Goal: Navigation & Orientation: Find specific page/section

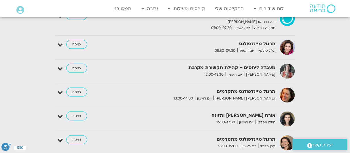
scroll to position [632, 0]
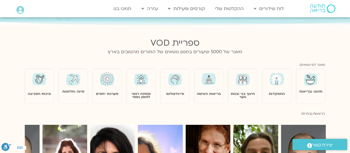
click at [347, 15] on section "Main Menu לוח שידורים לוח שידורים יומי תכניה שבועית ההקלטות שלי קורסים ופעילות …" at bounding box center [175, 8] width 350 height 17
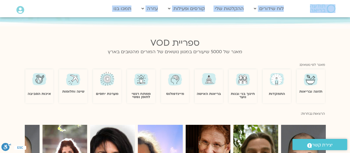
drag, startPoint x: 347, startPoint y: 15, endPoint x: 349, endPoint y: 23, distance: 9.0
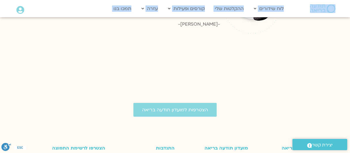
scroll to position [915, 0]
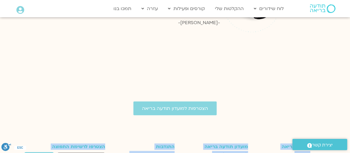
drag, startPoint x: 344, startPoint y: 131, endPoint x: 343, endPoint y: 137, distance: 6.2
click at [343, 137] on div ".st0{fill:#FFFFFF;} יצירת קשר" at bounding box center [319, 144] width 60 height 17
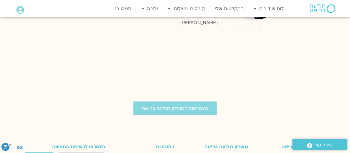
click at [221, 151] on span "לוח שידורים למנויים" at bounding box center [230, 154] width 35 height 7
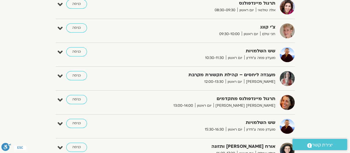
scroll to position [210, 0]
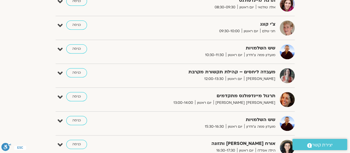
click at [349, 50] on section "הצג רק הרצאות להם יש [PERSON_NAME] גישה [DATE] - [DATE] השבוע להציג אירועים שפת…" at bounding box center [175, 53] width 350 height 465
drag, startPoint x: 349, startPoint y: 50, endPoint x: 349, endPoint y: 54, distance: 3.5
click at [349, 54] on section "הצג רק הרצאות להם יש [PERSON_NAME] גישה [DATE] - [DATE] השבוע להציג אירועים שפת…" at bounding box center [175, 53] width 350 height 465
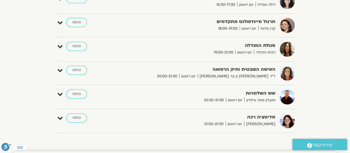
scroll to position [362, 0]
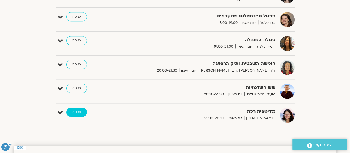
click at [79, 110] on link "כניסה" at bounding box center [76, 112] width 21 height 9
